Goal: Task Accomplishment & Management: Complete application form

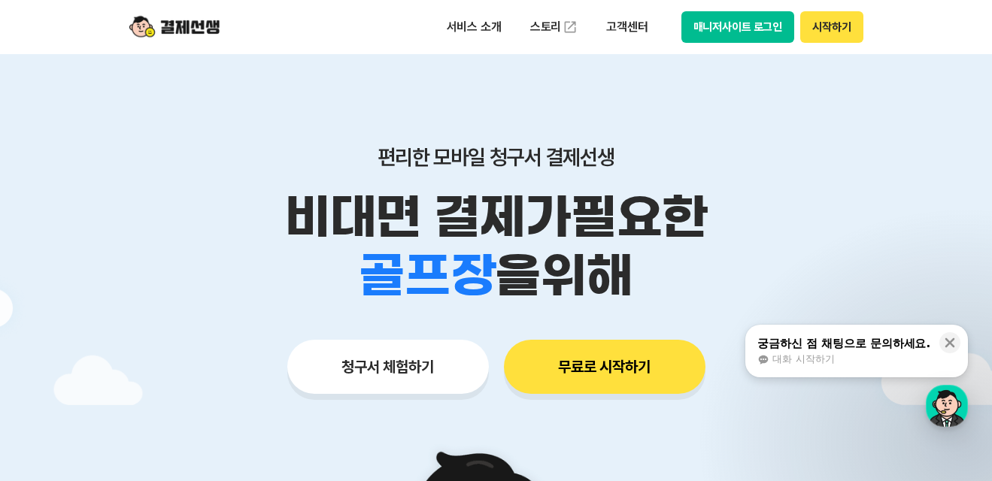
click at [388, 369] on button "청구서 체험하기" at bounding box center [387, 367] width 201 height 54
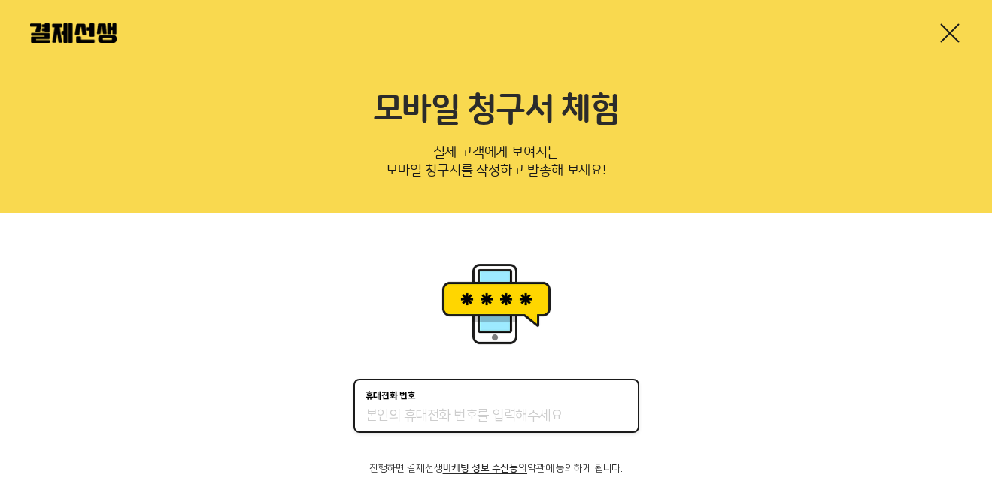
type input "01089174498"
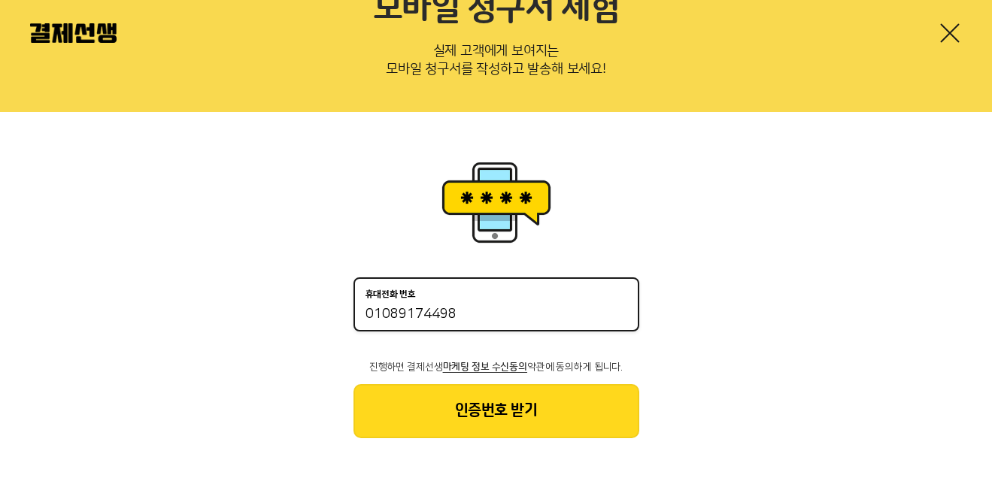
scroll to position [104, 0]
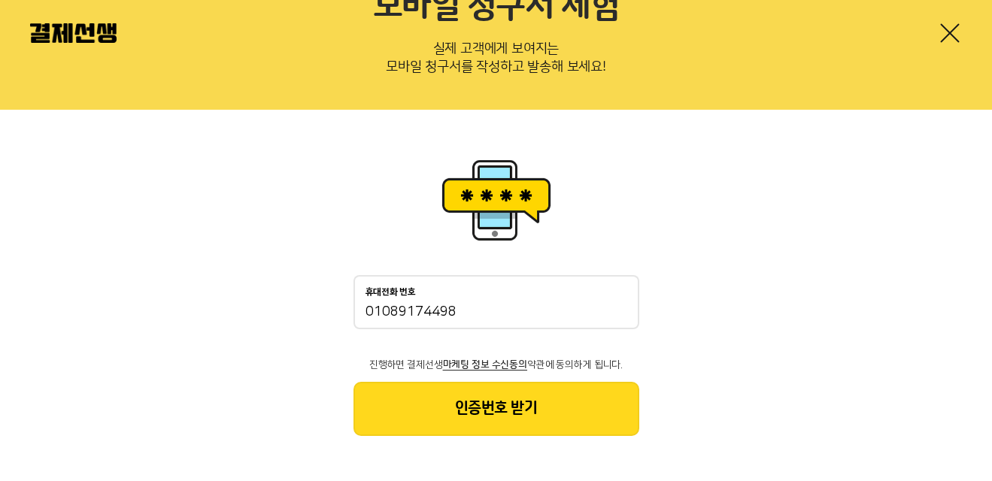
drag, startPoint x: 461, startPoint y: 399, endPoint x: 418, endPoint y: 316, distance: 93.1
click at [460, 358] on div "휴대전화 번호 01089174498 진행하면 결제선생 마케팅 정보 수신동의 약관에 동의하게 됩니다. 인증번호 받기" at bounding box center [496, 355] width 286 height 161
click at [512, 406] on button "인증번호 받기" at bounding box center [496, 409] width 286 height 54
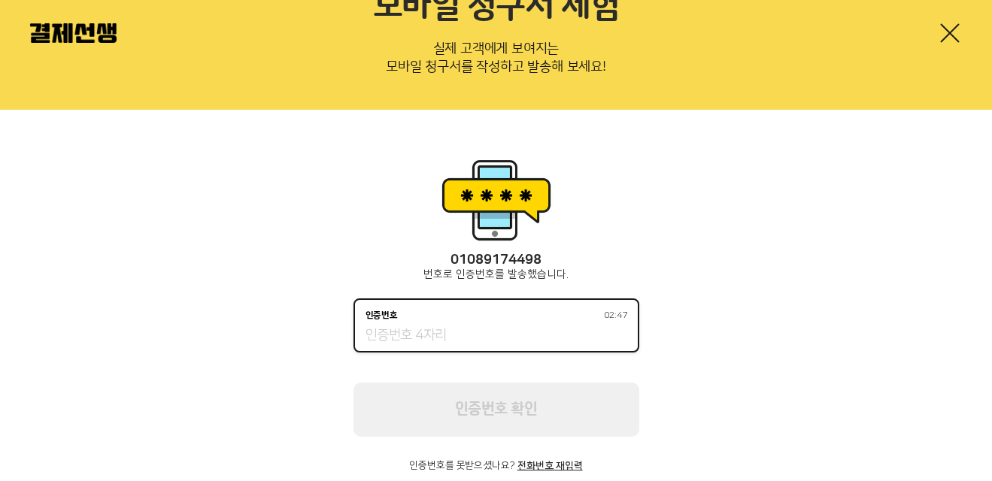
click at [476, 337] on input "인증번호 02:47" at bounding box center [496, 336] width 262 height 18
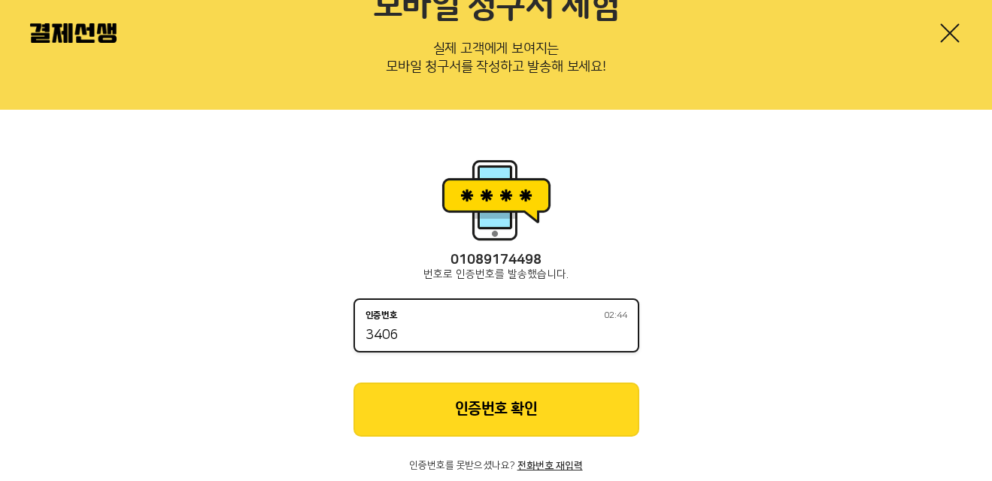
type input "3406"
click at [504, 402] on button "인증번호 확인" at bounding box center [496, 410] width 286 height 54
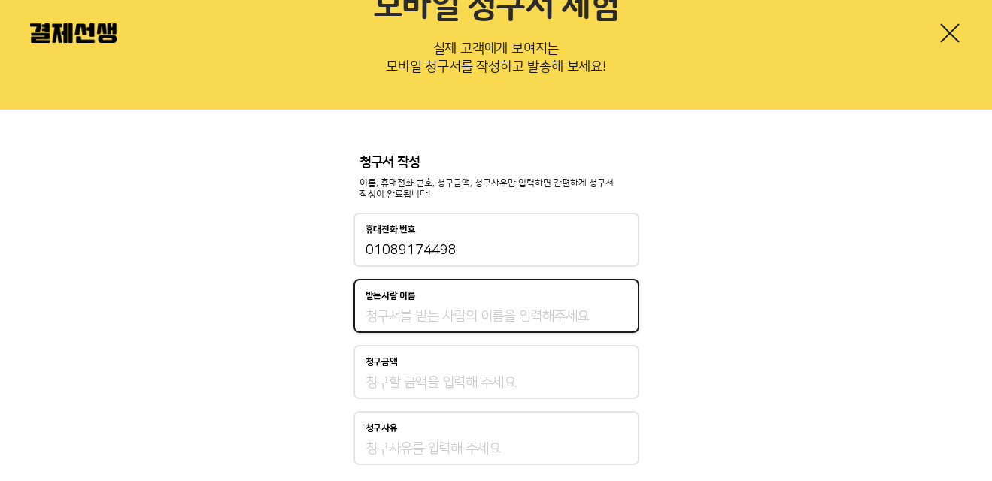
click at [421, 320] on input "받는사람 이름" at bounding box center [496, 316] width 262 height 18
type input "조후남"
click at [432, 385] on input "청구금액" at bounding box center [496, 383] width 262 height 18
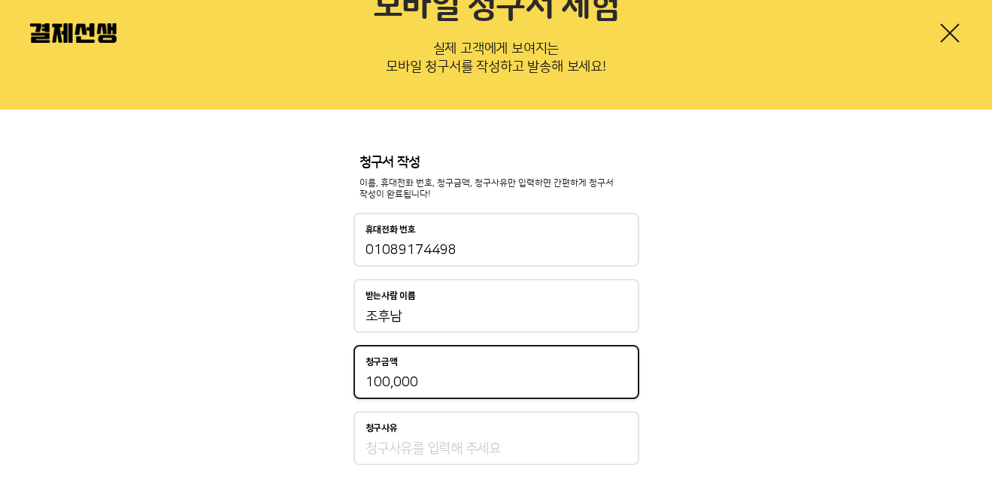
type input "100,000"
click at [456, 440] on input "청구사유" at bounding box center [496, 449] width 262 height 18
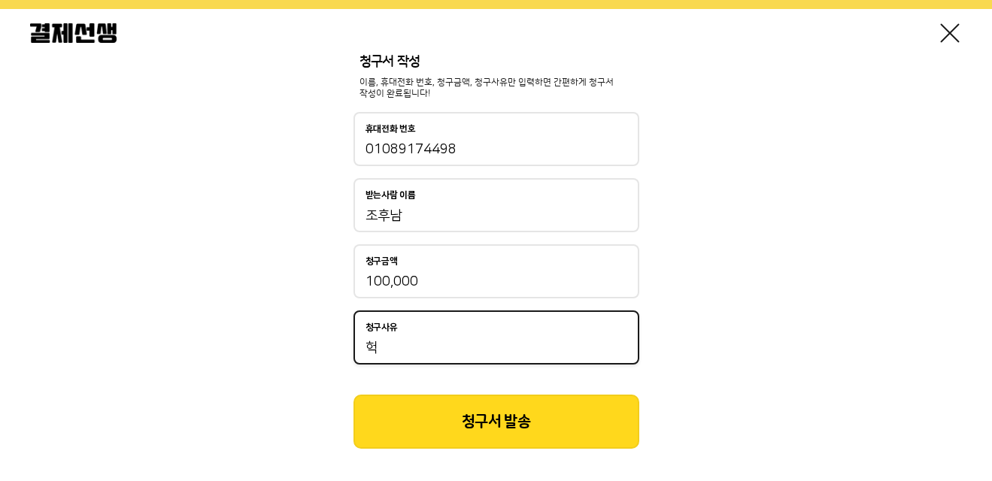
scroll to position [217, 0]
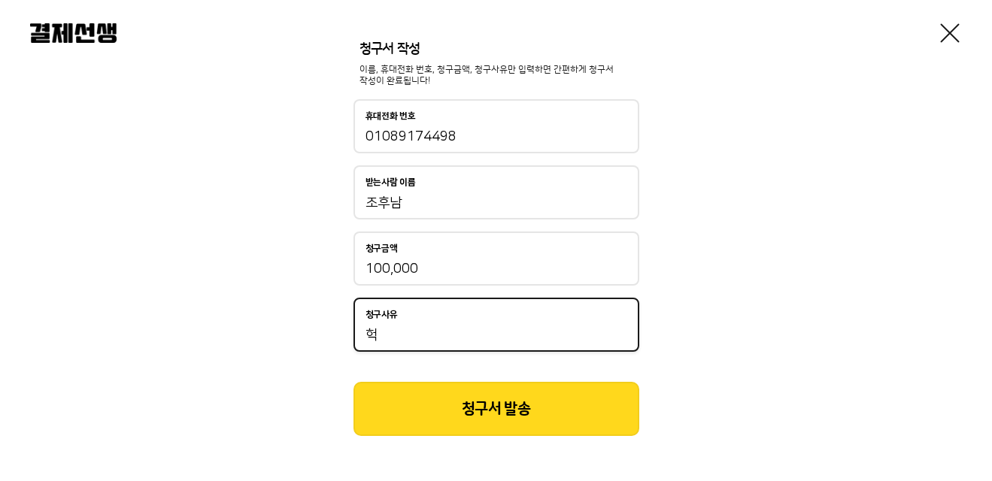
type input "헉"
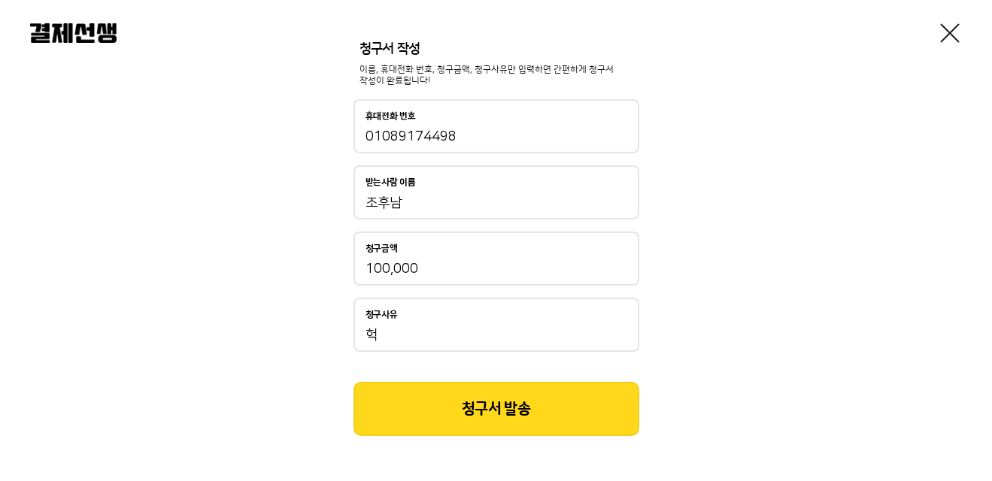
click at [490, 418] on button "청구서 발송" at bounding box center [496, 409] width 286 height 54
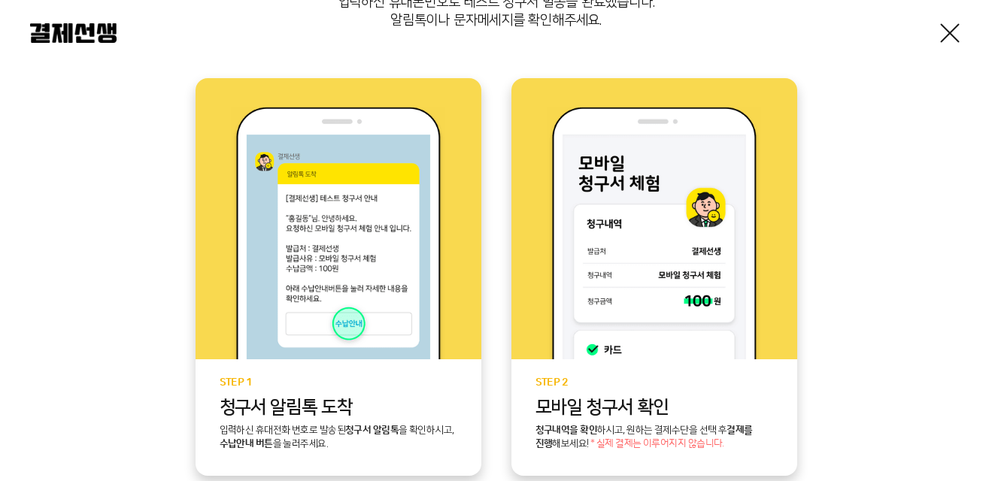
scroll to position [301, 0]
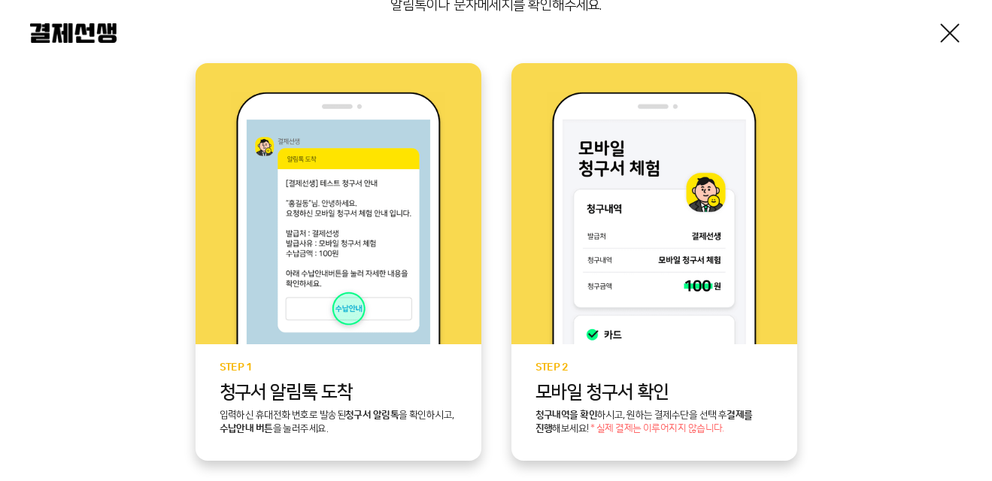
click at [643, 397] on p "모바일 청구서 확인" at bounding box center [654, 393] width 238 height 20
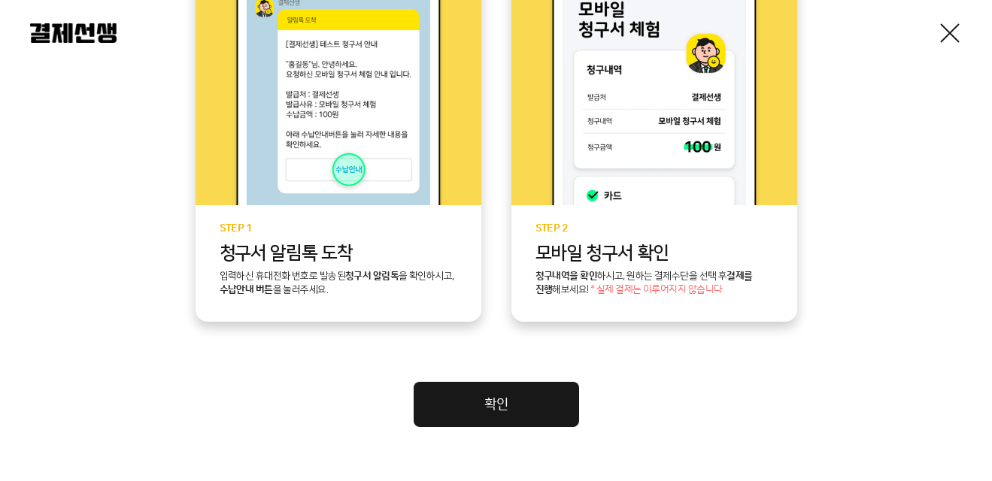
scroll to position [451, 0]
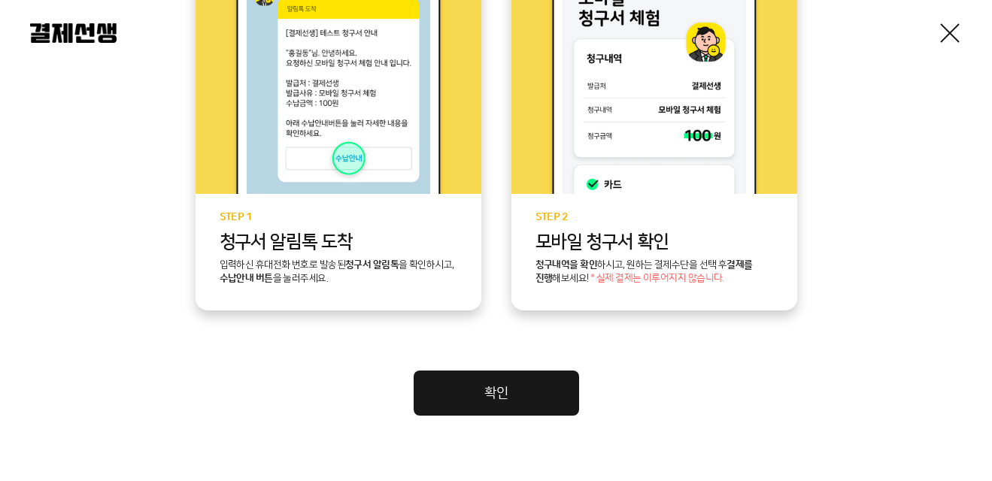
click at [539, 387] on link "확인" at bounding box center [495, 393] width 165 height 45
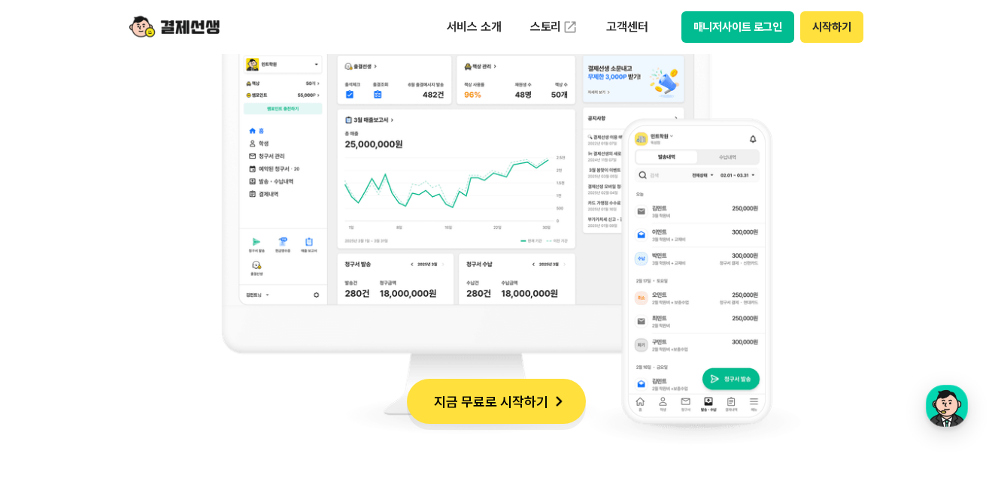
scroll to position [1353, 0]
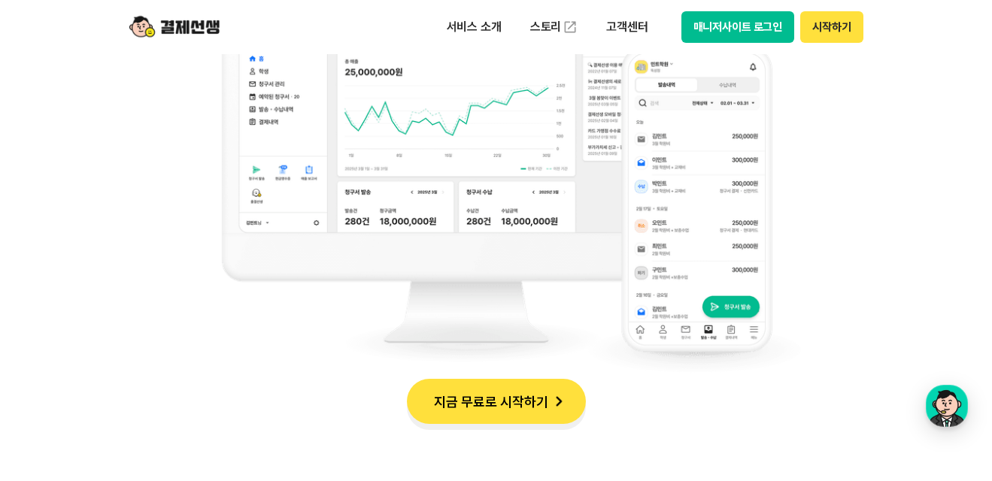
click at [482, 406] on button "지금 무료로 시작하기" at bounding box center [496, 401] width 179 height 45
click at [516, 407] on button "지금 무료로 시작하기" at bounding box center [496, 401] width 179 height 45
click at [721, 27] on button "매니저사이트 로그인" at bounding box center [738, 27] width 114 height 32
